Goal: Task Accomplishment & Management: Complete application form

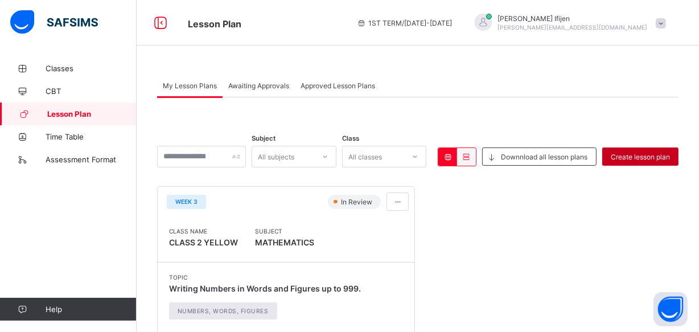
click at [662, 159] on span "Create lesson plan" at bounding box center [640, 157] width 59 height 9
click at [61, 114] on span "Lesson Plan" at bounding box center [91, 113] width 89 height 9
click at [666, 159] on span "Create lesson plan" at bounding box center [640, 157] width 59 height 9
click at [660, 157] on span "Create lesson plan" at bounding box center [640, 157] width 59 height 9
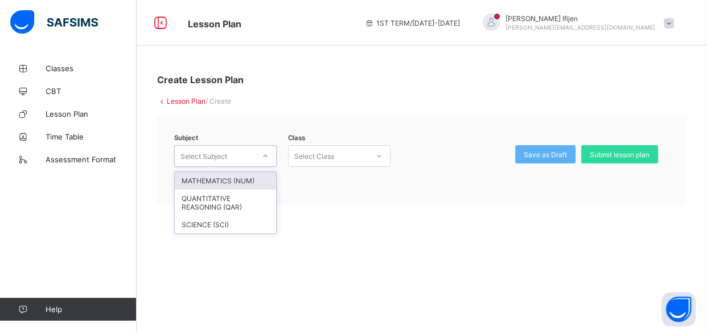
click at [267, 152] on icon at bounding box center [265, 155] width 7 height 11
click at [233, 182] on div "MATHEMATICS (NUM)" at bounding box center [225, 181] width 101 height 18
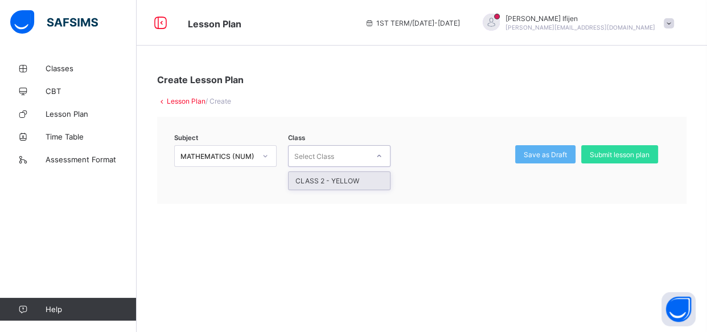
click at [380, 156] on icon at bounding box center [379, 155] width 7 height 11
click at [367, 178] on div "CLASS 2 - YELLOW" at bounding box center [339, 181] width 101 height 18
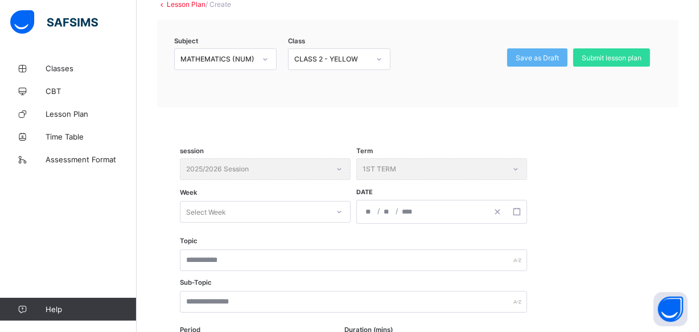
scroll to position [133, 0]
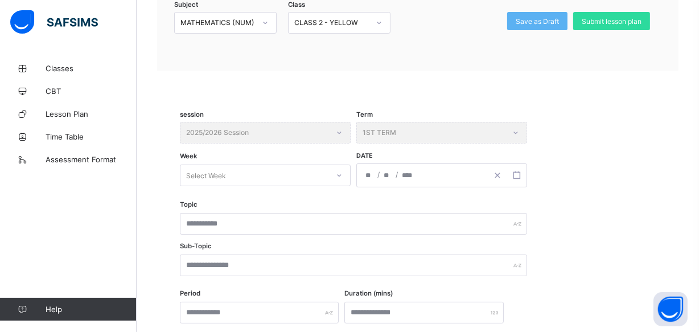
click at [336, 174] on icon at bounding box center [339, 175] width 7 height 11
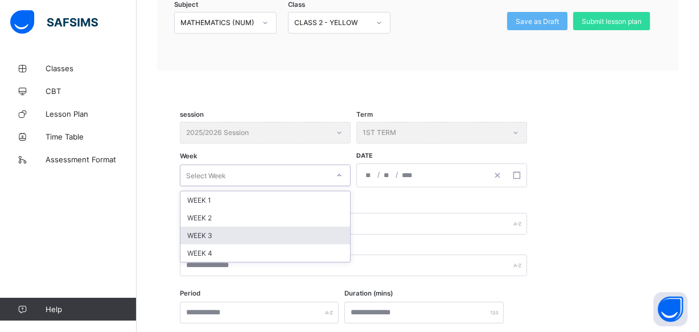
click at [259, 228] on div "WEEK 3" at bounding box center [265, 236] width 170 height 18
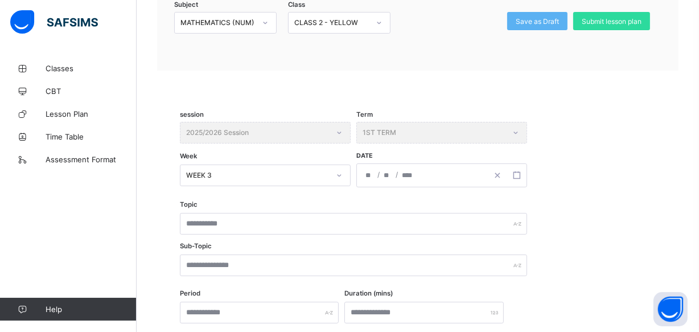
click at [617, 211] on div "Topic Sub-Topic" at bounding box center [418, 246] width 476 height 89
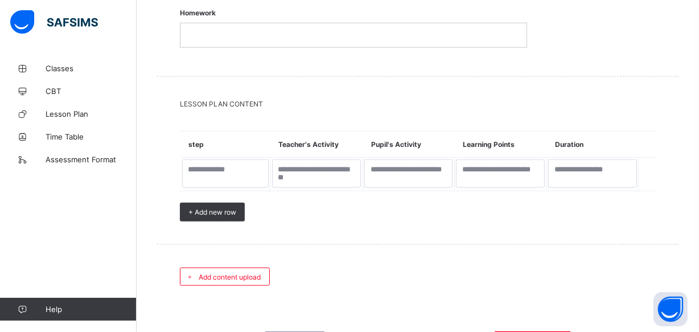
scroll to position [1135, 0]
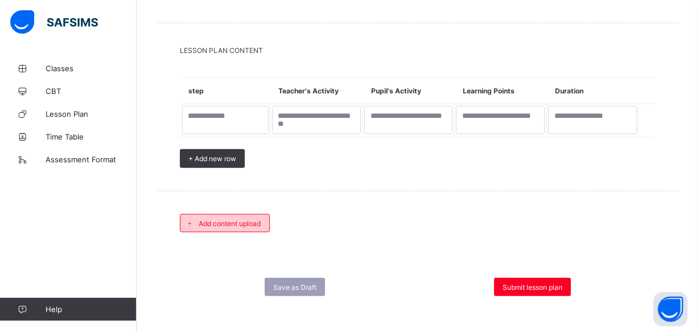
click at [215, 228] on div "Add content upload" at bounding box center [225, 223] width 90 height 18
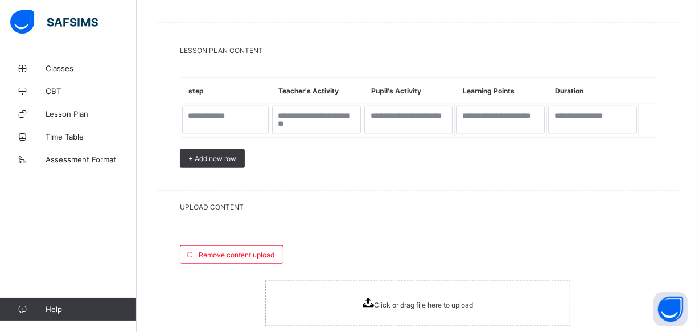
click at [364, 301] on div "Click or drag file here to upload" at bounding box center [417, 304] width 305 height 46
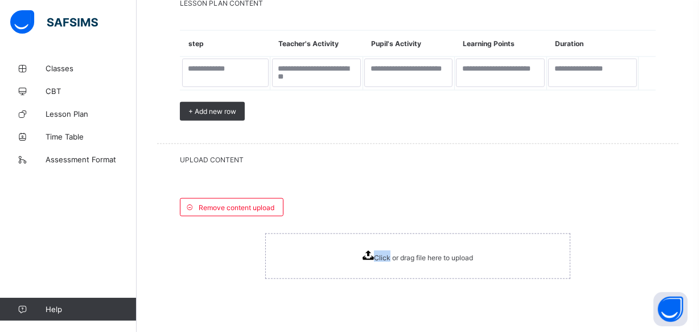
scroll to position [1246, 0]
